Goal: Information Seeking & Learning: Learn about a topic

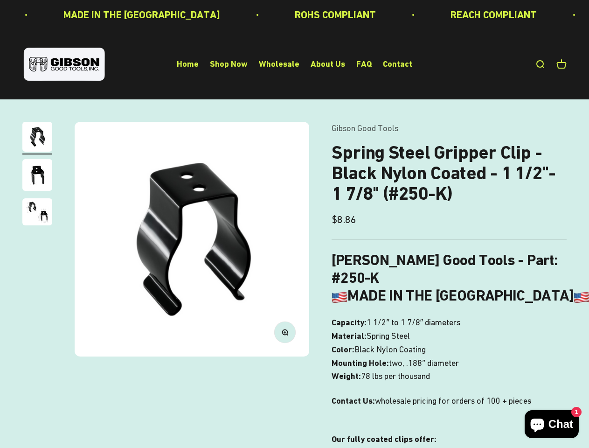
click at [294, 224] on img at bounding box center [192, 239] width 235 height 235
click at [192, 239] on img at bounding box center [192, 239] width 235 height 235
click at [285, 332] on icon "button" at bounding box center [284, 332] width 2 height 2
click at [37, 138] on img "Go to item 1" at bounding box center [37, 137] width 30 height 30
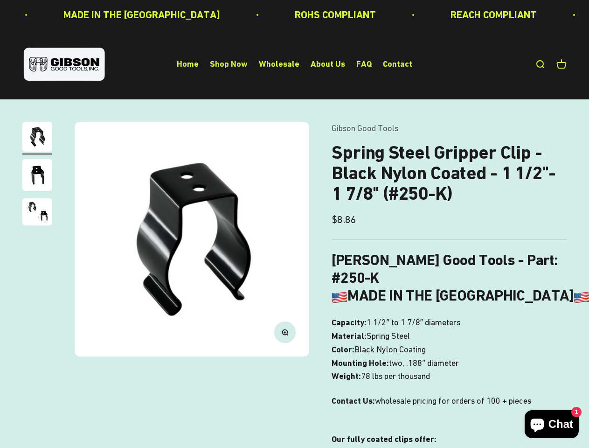
click at [37, 176] on img "Go to item 2" at bounding box center [37, 175] width 30 height 32
click at [37, 213] on img "Go to item 3" at bounding box center [37, 211] width 30 height 27
